Goal: Share content: Distribute website content to other platforms or users

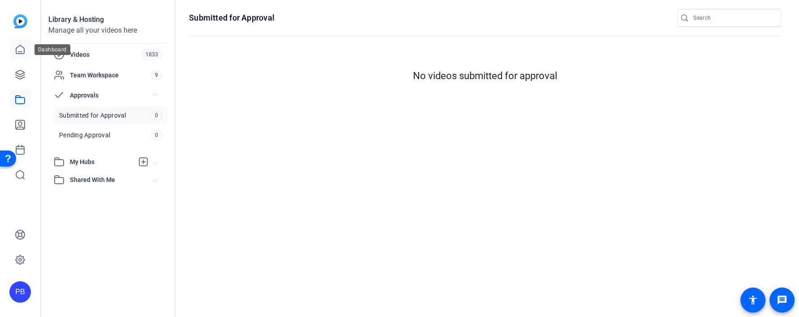
click at [21, 51] on icon at bounding box center [20, 49] width 8 height 9
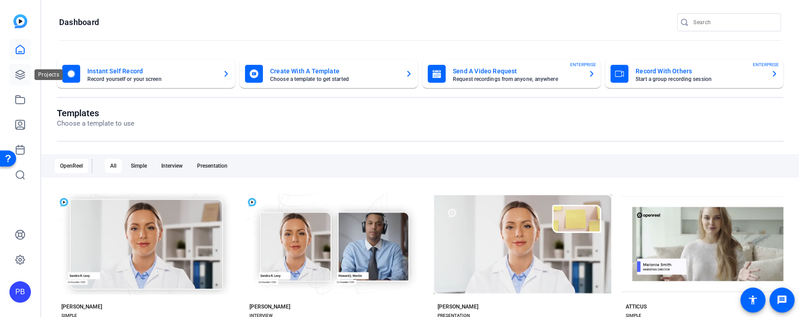
click at [21, 79] on icon at bounding box center [20, 74] width 11 height 11
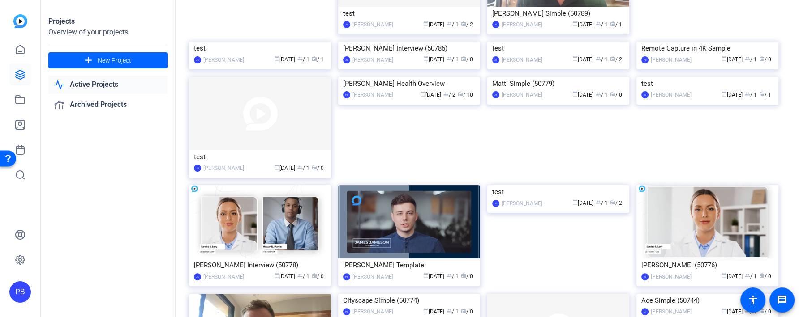
scroll to position [216, 0]
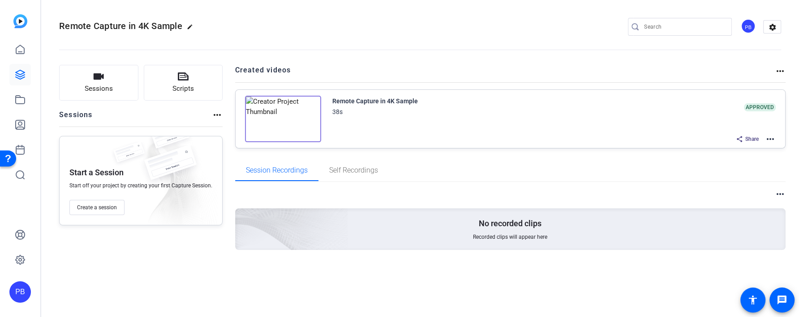
click at [280, 122] on img at bounding box center [283, 119] width 76 height 47
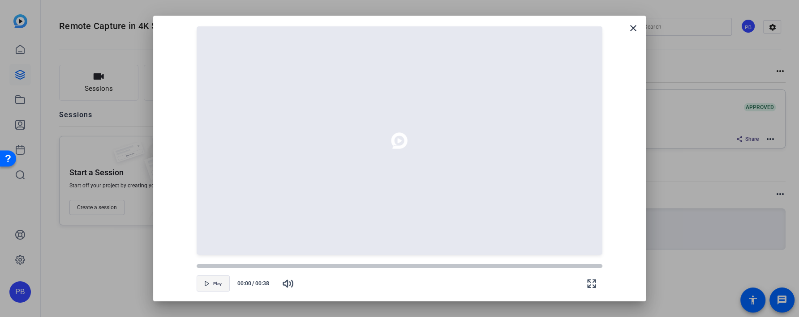
click at [218, 286] on span "Play" at bounding box center [217, 284] width 9 height 5
click at [632, 30] on mat-icon "close" at bounding box center [633, 28] width 11 height 11
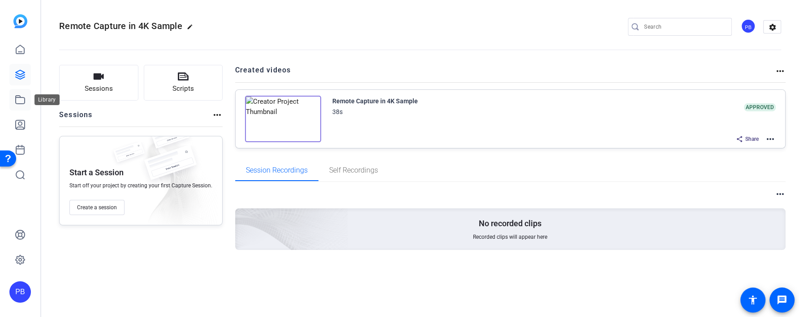
click at [20, 107] on link at bounding box center [19, 99] width 21 height 21
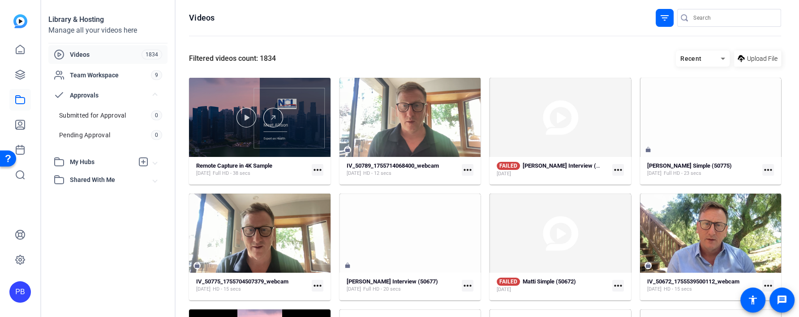
click at [288, 139] on div at bounding box center [259, 117] width 141 height 79
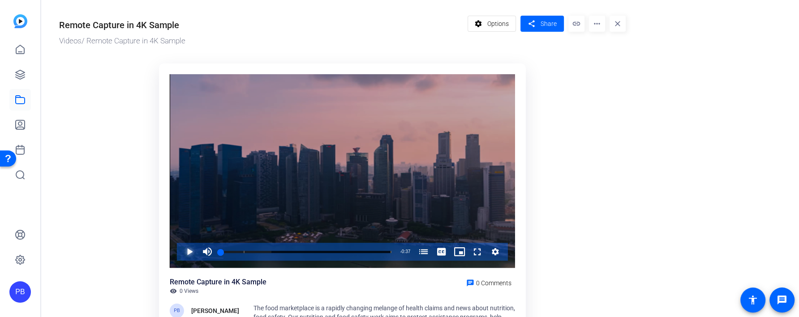
click at [180, 252] on span "Video Player" at bounding box center [180, 252] width 0 height 18
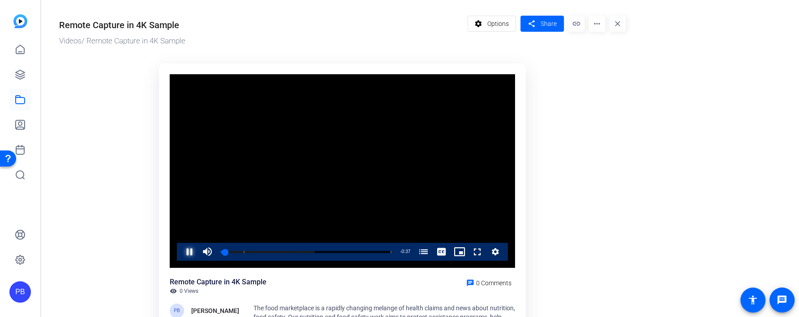
scroll to position [35, 0]
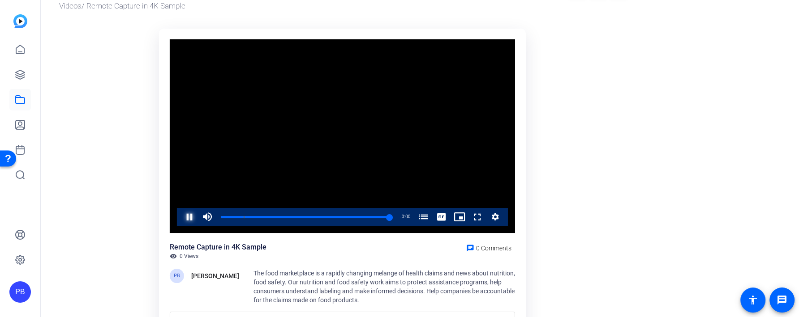
click at [180, 216] on span "Video Player" at bounding box center [180, 217] width 0 height 18
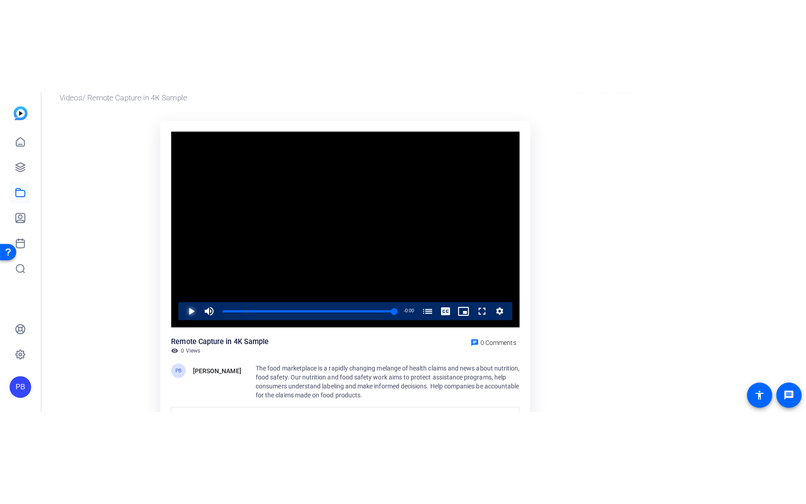
scroll to position [0, 0]
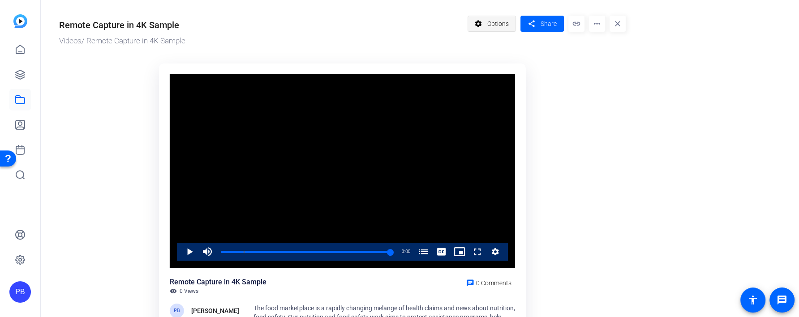
click at [497, 20] on span "Options" at bounding box center [497, 23] width 21 height 17
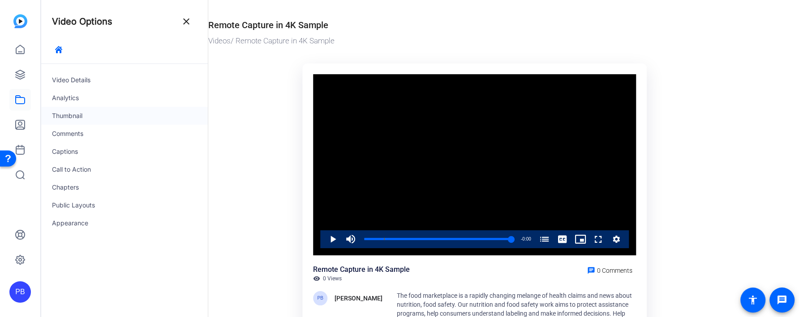
click at [104, 124] on div "Thumbnail" at bounding box center [124, 116] width 167 height 18
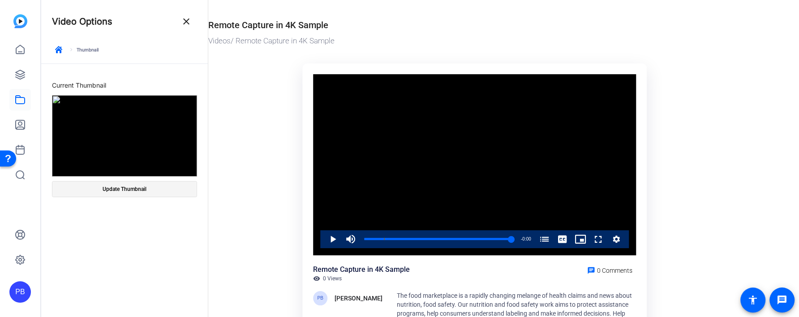
click at [139, 186] on span "Update Thumbnail" at bounding box center [125, 189] width 44 height 7
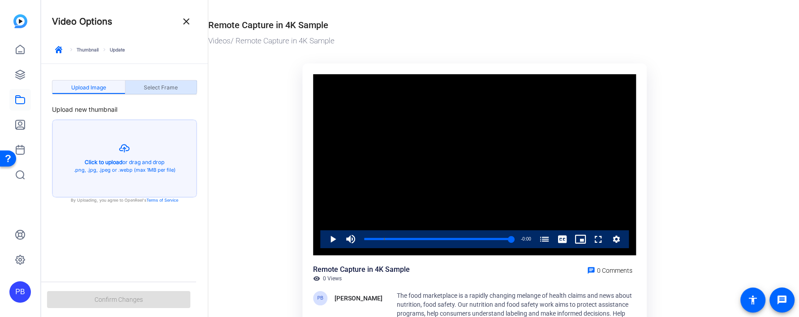
click at [152, 81] on span "Select Frame" at bounding box center [161, 88] width 34 height 14
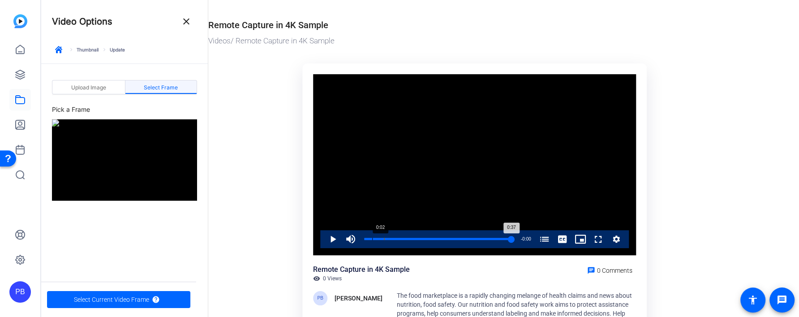
click at [372, 236] on div "Loaded : 100.00% 0:02 0:37 The Facts about Nutrition and Food Safety (00:05)" at bounding box center [437, 240] width 157 height 18
drag, startPoint x: 371, startPoint y: 239, endPoint x: 402, endPoint y: 235, distance: 31.1
click at [402, 235] on div "Loaded : 100.00% 0:09 0:09 The Facts about Nutrition and Food Safety (00:05)" at bounding box center [437, 240] width 157 height 18
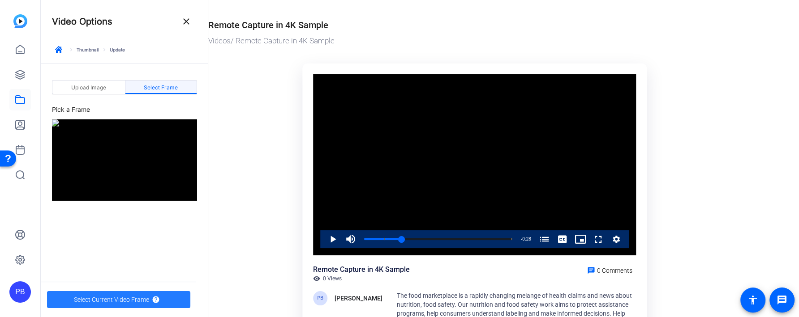
click at [129, 301] on span "Select Current Video Frame" at bounding box center [111, 299] width 75 height 17
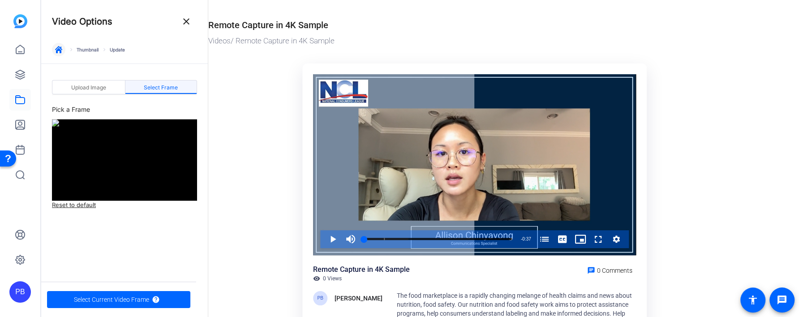
click at [62, 52] on span "button" at bounding box center [58, 49] width 21 height 21
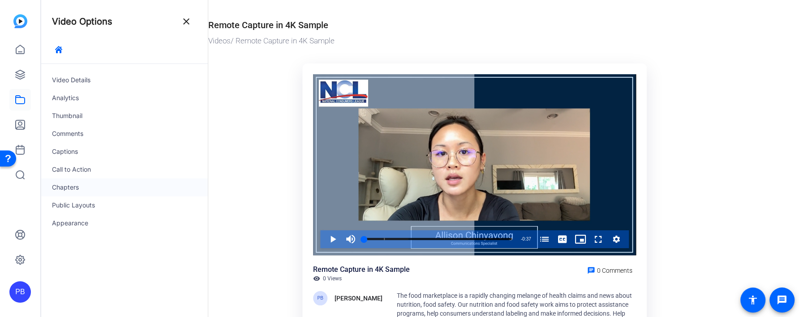
click at [96, 185] on div "Chapters" at bounding box center [124, 188] width 167 height 18
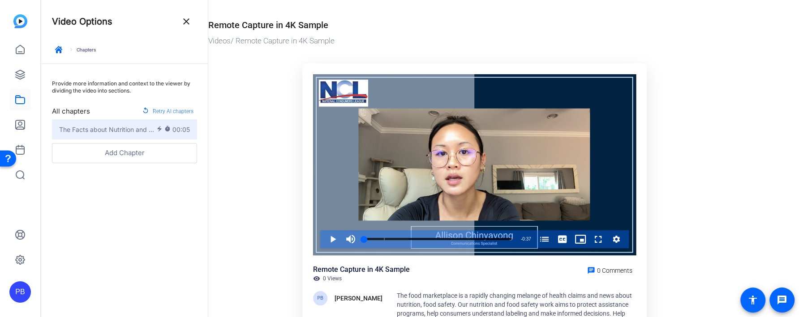
click at [169, 129] on mat-icon "timer" at bounding box center [168, 130] width 8 height 8
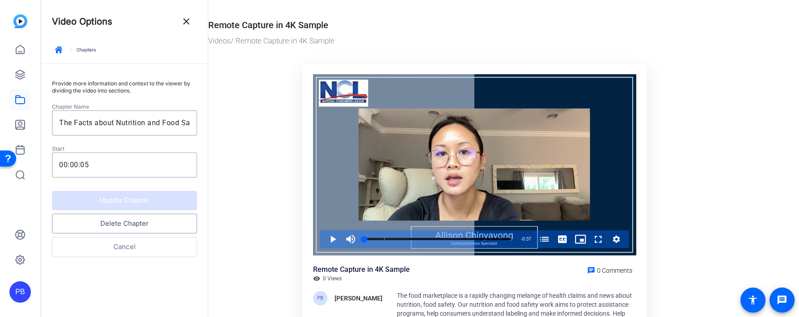
click at [152, 224] on button "Delete Chapter" at bounding box center [124, 224] width 145 height 20
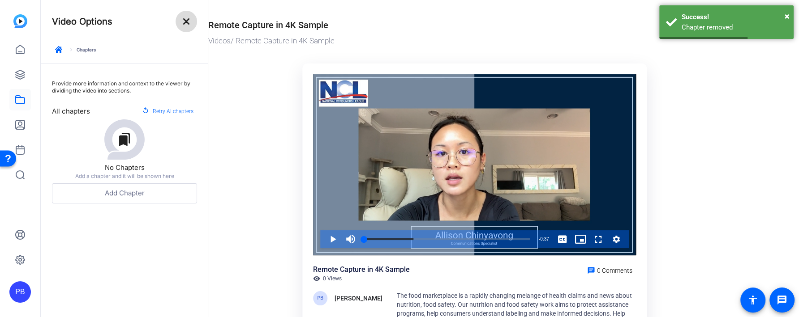
click at [184, 17] on mat-icon "close" at bounding box center [186, 21] width 11 height 11
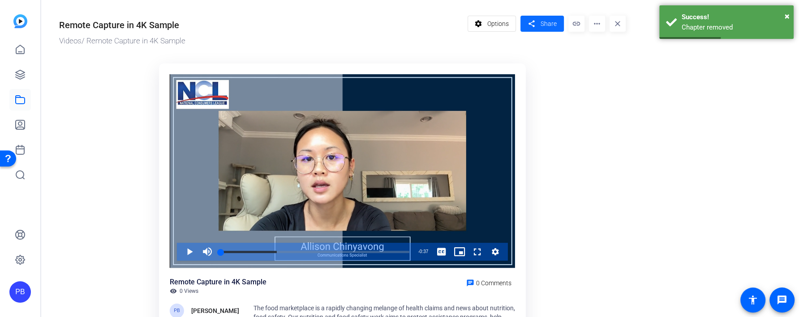
click at [532, 24] on mat-icon "share" at bounding box center [531, 24] width 11 height 12
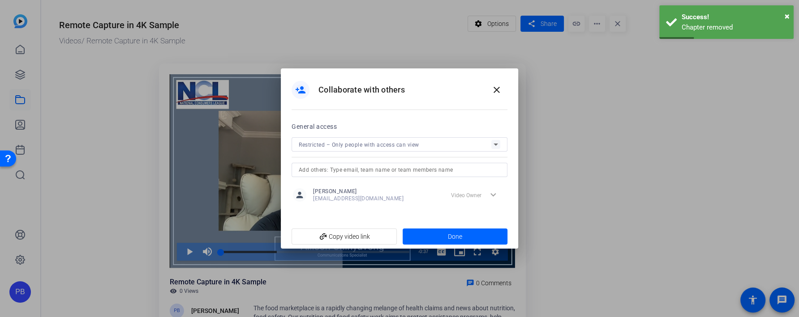
click at [364, 148] on div "Restricted – Only people with access can view" at bounding box center [395, 144] width 192 height 11
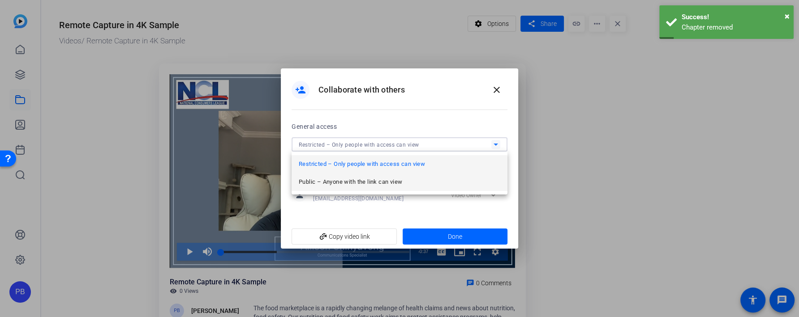
click at [355, 187] on span "Public – Anyone with the link can view" at bounding box center [350, 182] width 103 height 11
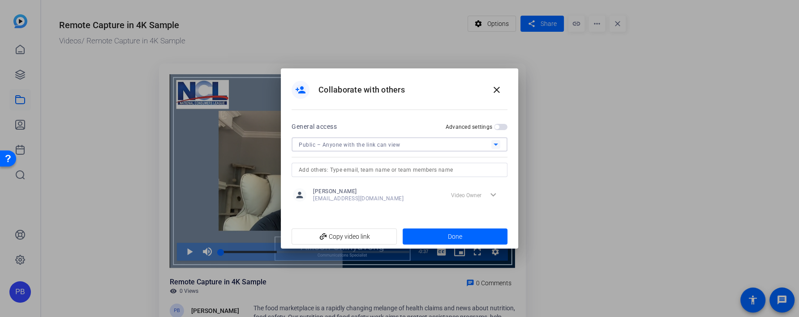
click at [499, 128] on span "button" at bounding box center [500, 127] width 13 height 6
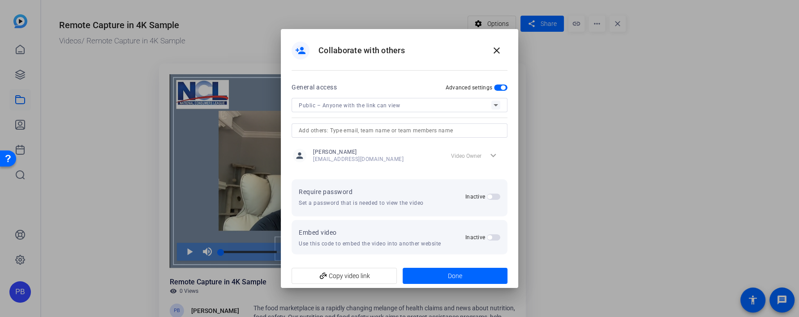
click at [493, 198] on span "button" at bounding box center [493, 197] width 13 height 6
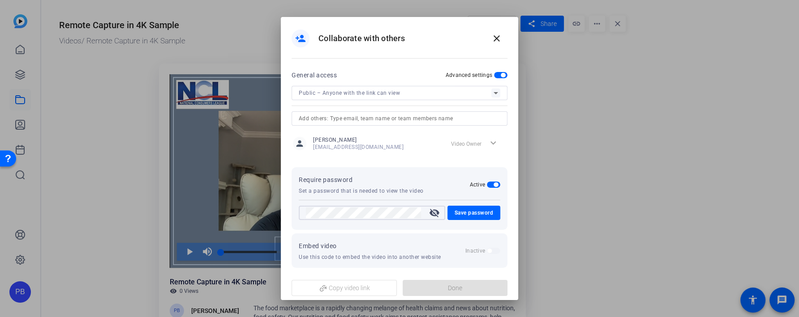
click at [428, 210] on mat-icon "visibility_off" at bounding box center [433, 213] width 21 height 11
click at [428, 210] on mat-icon "visibility" at bounding box center [433, 213] width 21 height 11
click at [435, 212] on mat-icon "visibility_off" at bounding box center [433, 213] width 21 height 11
click at [435, 212] on mat-icon "visibility" at bounding box center [433, 213] width 21 height 11
click at [470, 209] on span "Save password" at bounding box center [473, 213] width 39 height 11
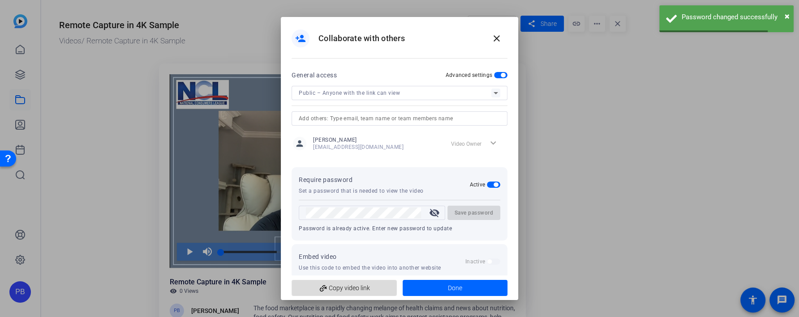
click at [384, 292] on span "add_link Copy video link" at bounding box center [344, 288] width 91 height 17
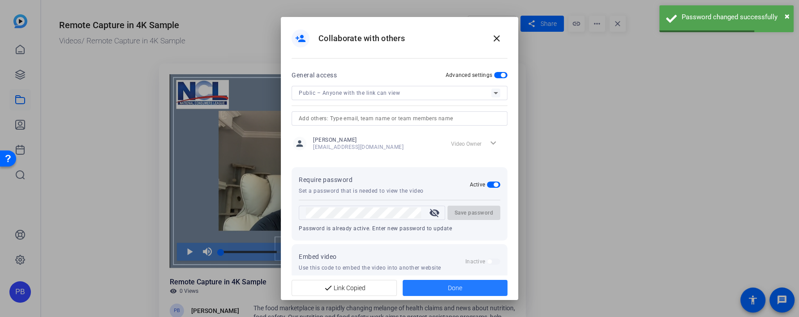
click at [427, 286] on span at bounding box center [454, 288] width 105 height 21
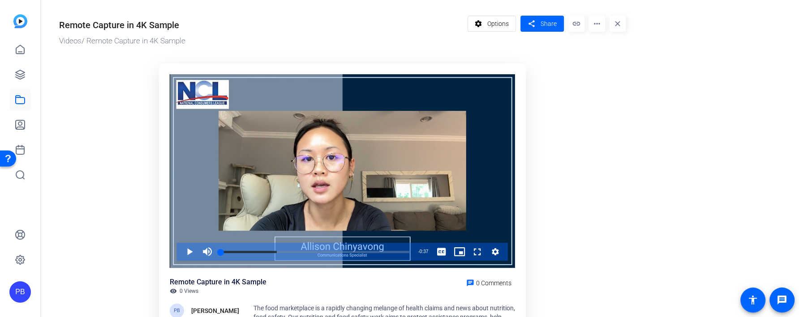
click at [584, 114] on ktd-grid "Video Player is loading. Play Video Play Mute Current Time 0:00 / Duration 0:37…" at bounding box center [342, 219] width 566 height 322
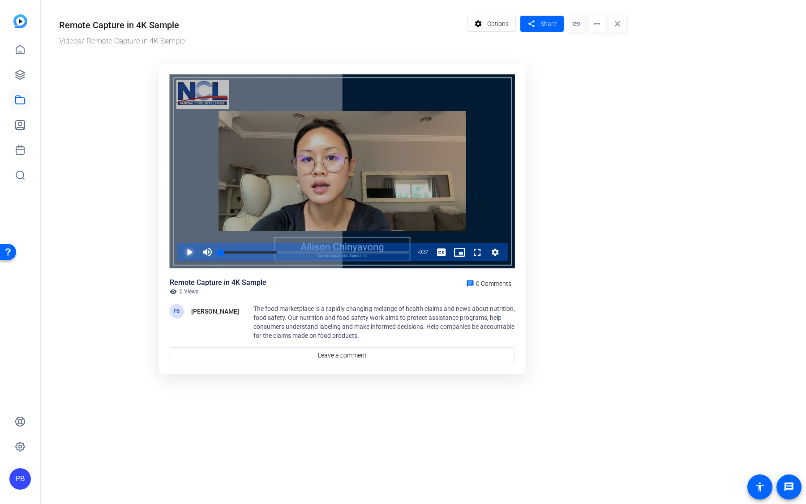
click at [180, 255] on span "Video Player" at bounding box center [180, 252] width 0 height 18
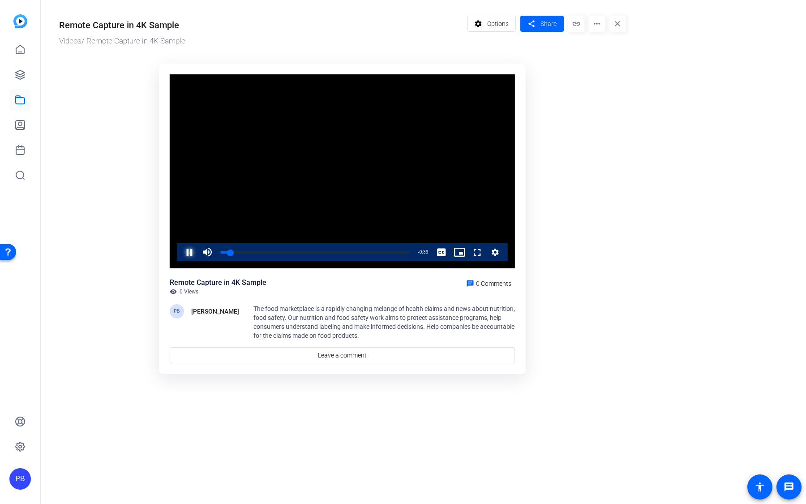
click at [180, 255] on span "Video Player" at bounding box center [180, 252] width 0 height 18
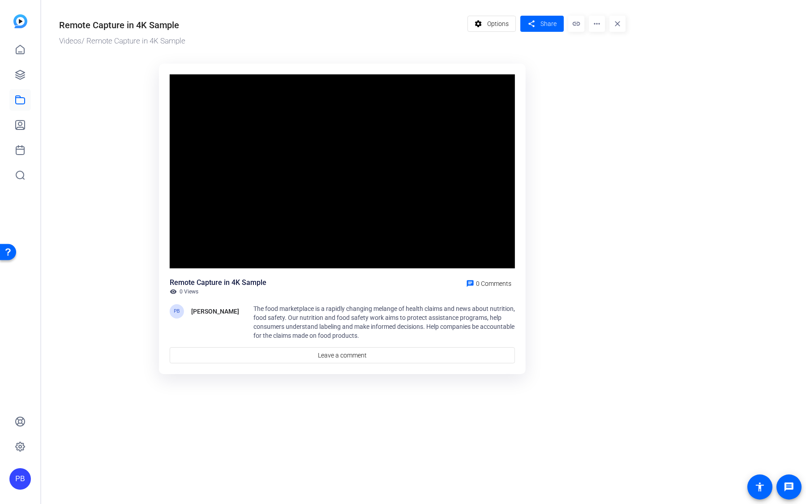
click at [189, 255] on video "Video Player" at bounding box center [342, 171] width 345 height 194
